Goal: Task Accomplishment & Management: Manage account settings

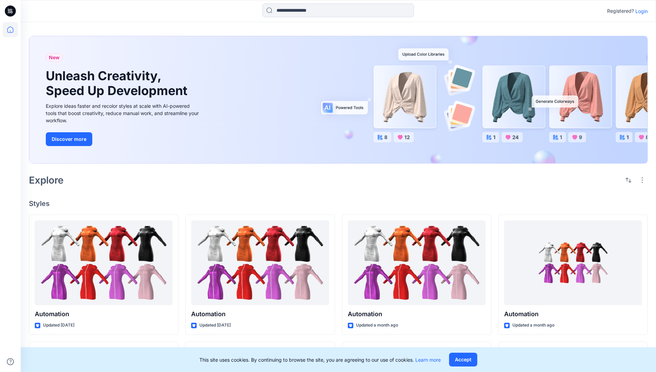
click at [640, 11] on p "Login" at bounding box center [641, 11] width 12 height 7
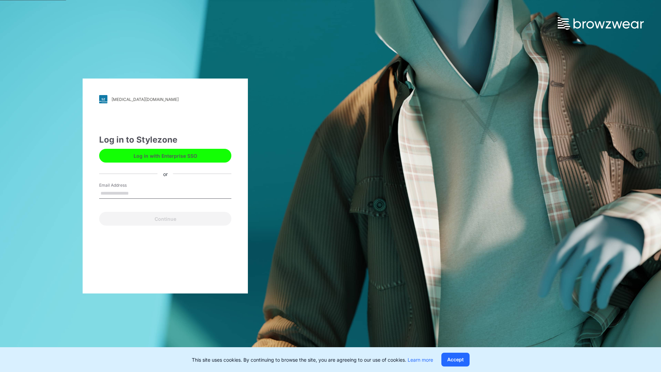
click at [136, 193] on input "Email Address" at bounding box center [165, 193] width 132 height 10
type input "**********"
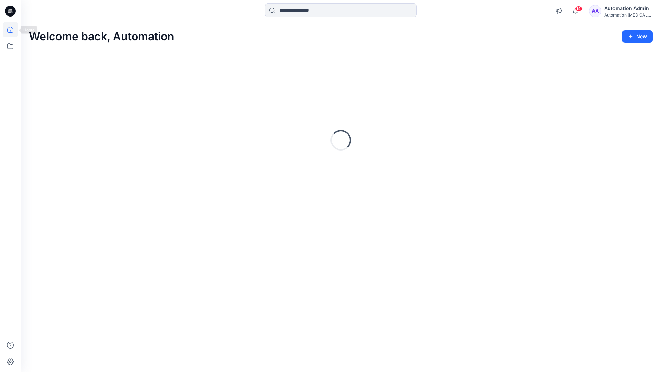
click at [13, 30] on icon at bounding box center [10, 30] width 6 height 6
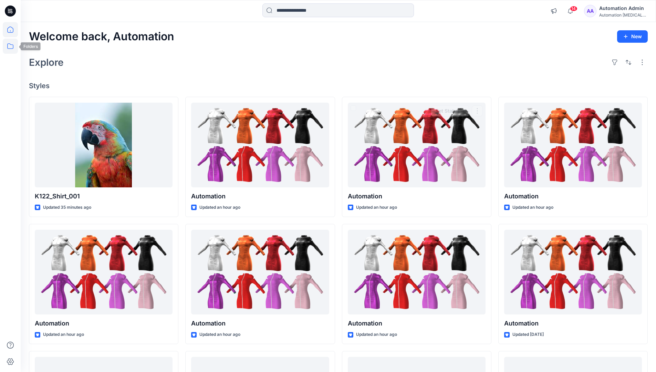
click at [12, 46] on icon at bounding box center [10, 46] width 15 height 15
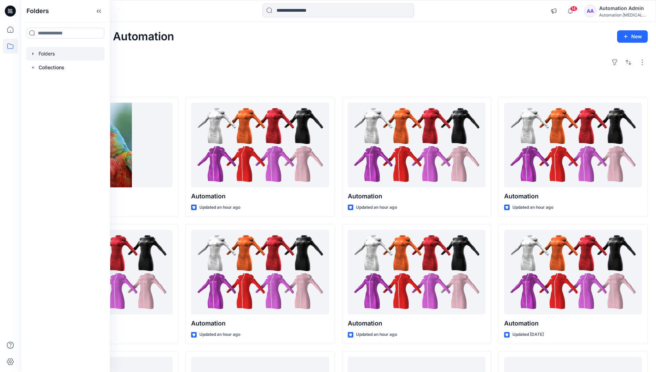
click at [48, 56] on div at bounding box center [65, 54] width 79 height 14
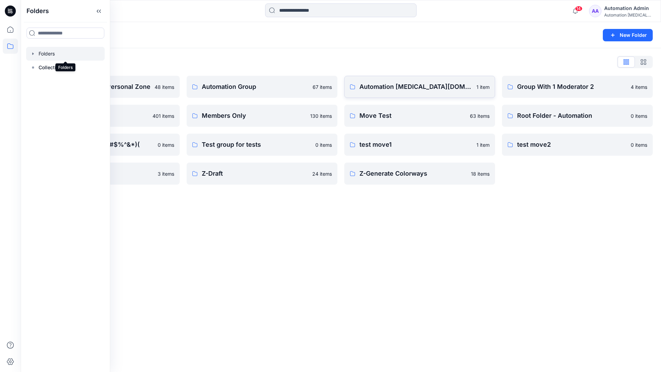
click at [372, 93] on link "Automation [MEDICAL_DATA][DOMAIN_NAME] 1 item" at bounding box center [419, 87] width 151 height 22
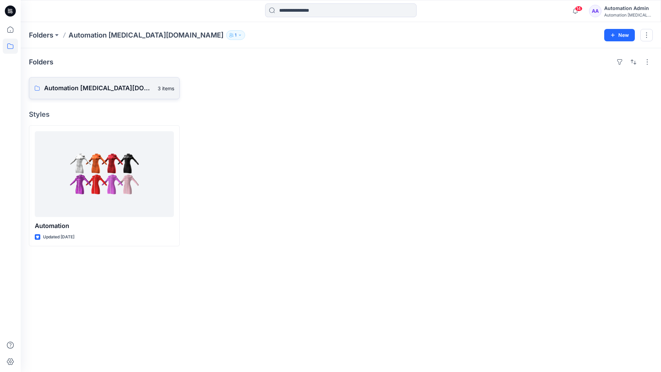
click at [91, 84] on p "Automation [MEDICAL_DATA][DOMAIN_NAME] Board" at bounding box center [99, 88] width 110 height 10
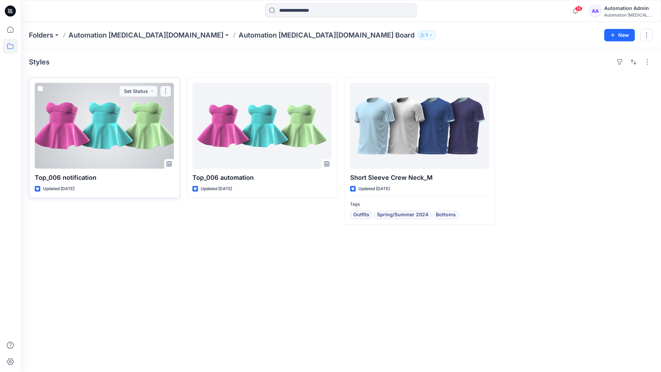
click at [166, 94] on button "button" at bounding box center [165, 91] width 11 height 11
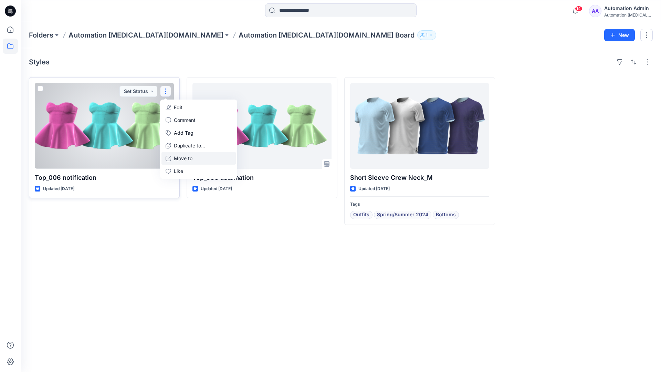
click at [172, 157] on button "Move to" at bounding box center [199, 158] width 74 height 13
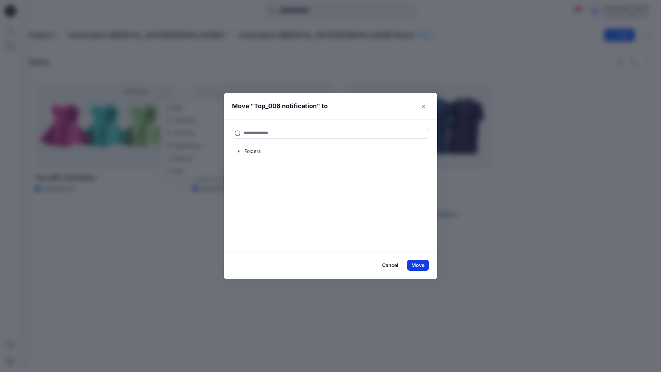
click at [421, 266] on button "Move" at bounding box center [418, 265] width 22 height 11
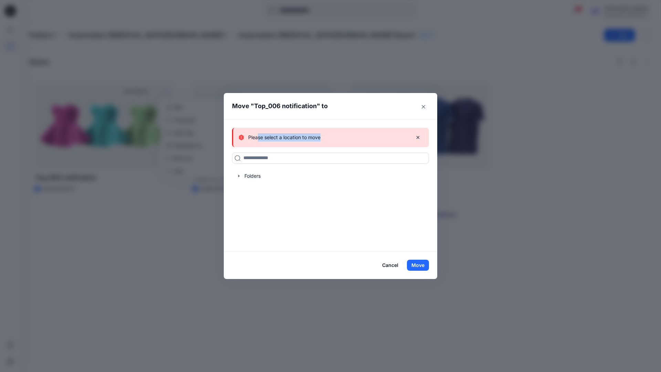
drag, startPoint x: 421, startPoint y: 266, endPoint x: 258, endPoint y: 135, distance: 208.4
click at [258, 135] on div "Please select a location to move" at bounding box center [323, 137] width 168 height 8
click at [418, 138] on icon "button" at bounding box center [418, 138] width 6 height 6
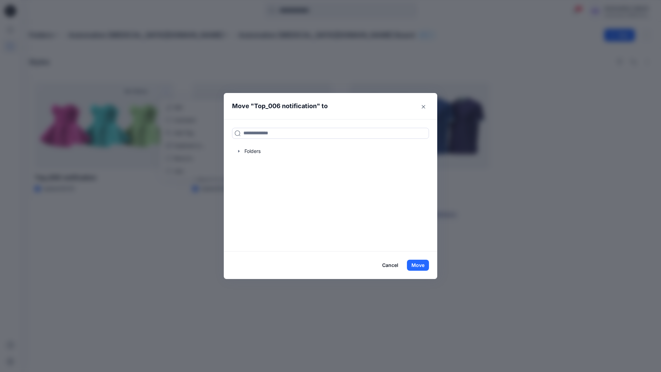
click at [390, 266] on button "Cancel" at bounding box center [390, 265] width 25 height 11
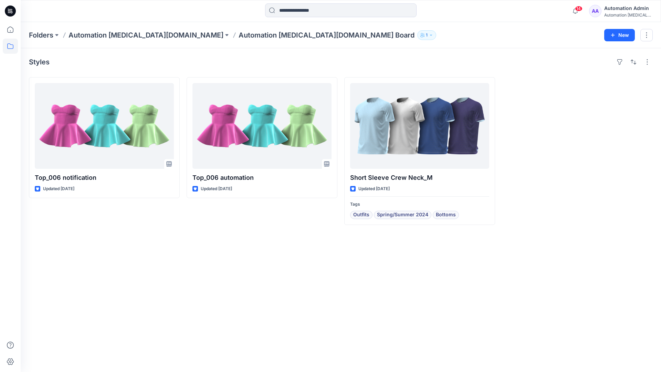
click at [613, 13] on div "Automation [MEDICAL_DATA]..." at bounding box center [628, 14] width 48 height 5
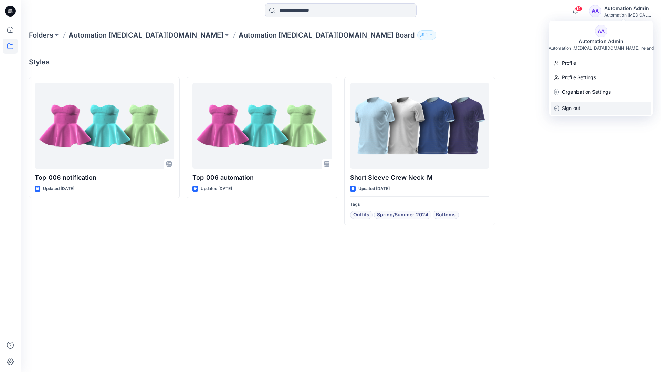
click at [581, 111] on p "Sign out" at bounding box center [571, 108] width 19 height 13
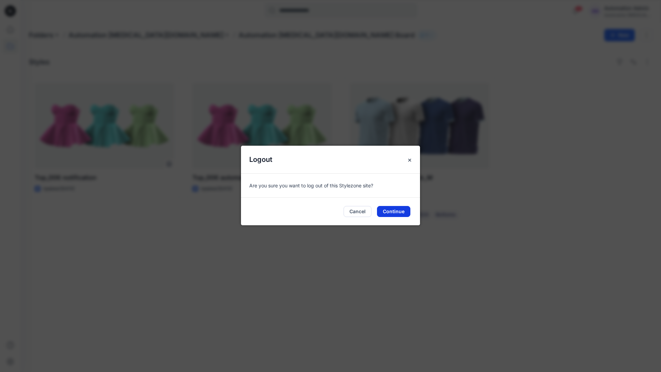
click at [401, 209] on button "Continue" at bounding box center [393, 211] width 33 height 11
